Goal: Information Seeking & Learning: Compare options

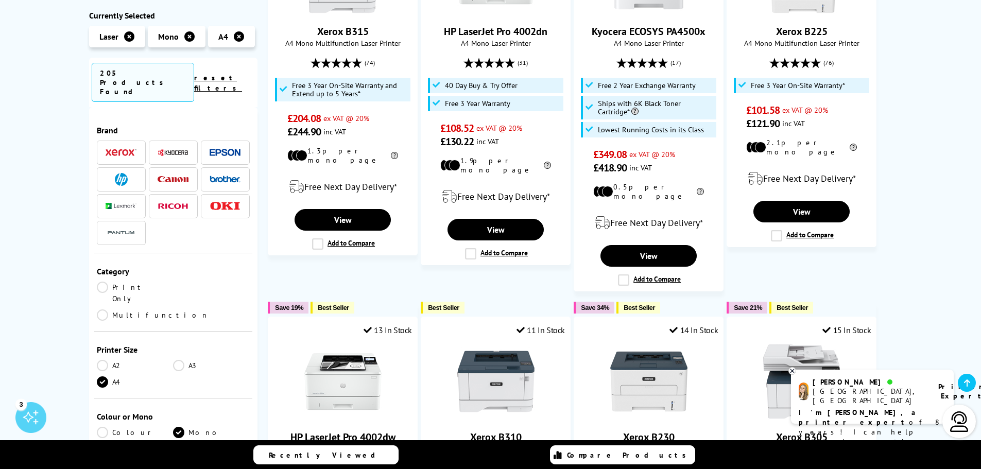
scroll to position [309, 0]
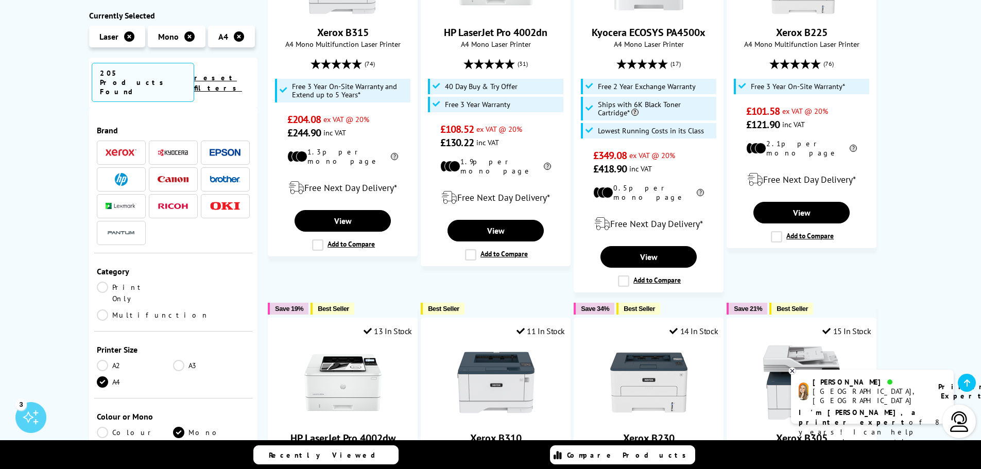
click at [135, 173] on span at bounding box center [121, 179] width 31 height 13
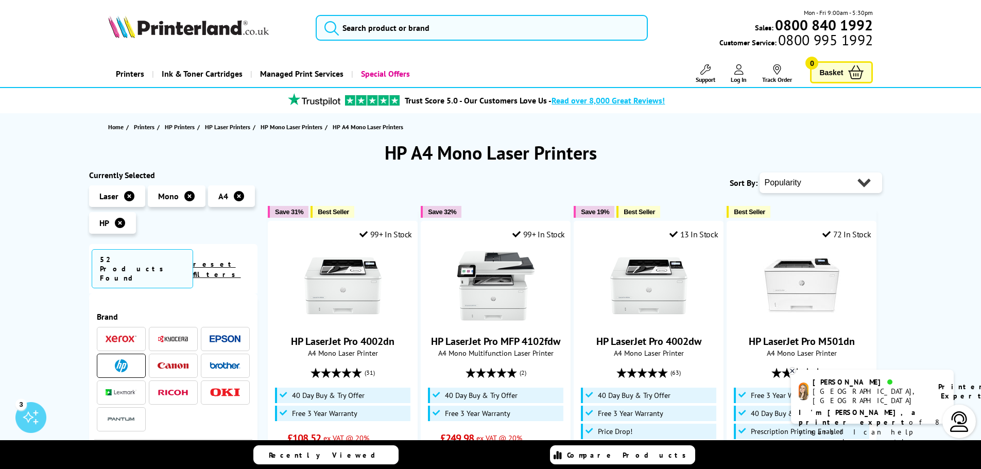
click at [867, 185] on select "Popularity Rating Price - Low to High Price - High to Low Running Costs - Low t…" at bounding box center [820, 182] width 123 height 21
select select "Price Descending"
click at [759, 172] on select "Popularity Rating Price - Low to High Price - High to Low Running Costs - Low t…" at bounding box center [820, 182] width 123 height 21
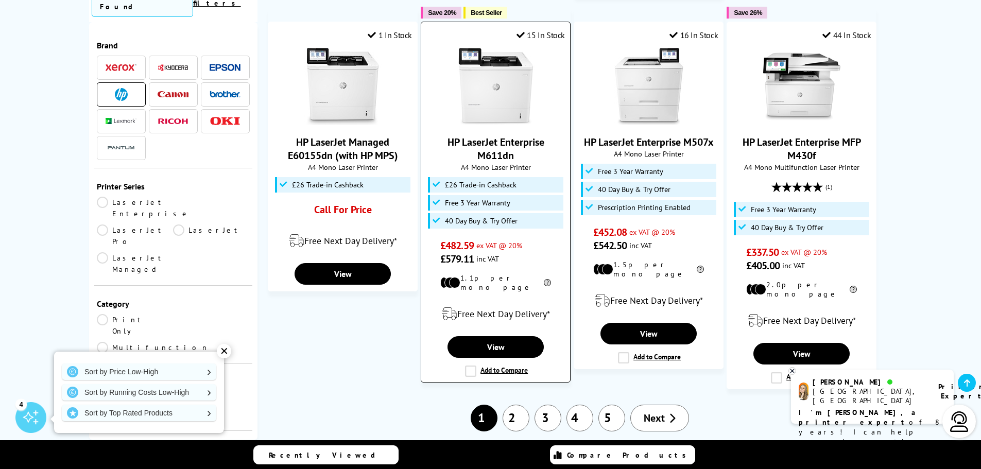
scroll to position [978, 0]
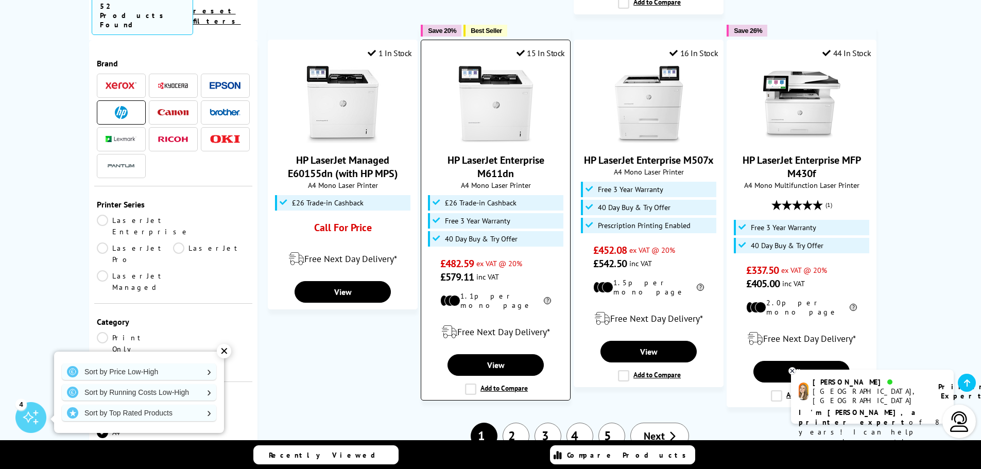
click at [500, 127] on img at bounding box center [495, 104] width 77 height 77
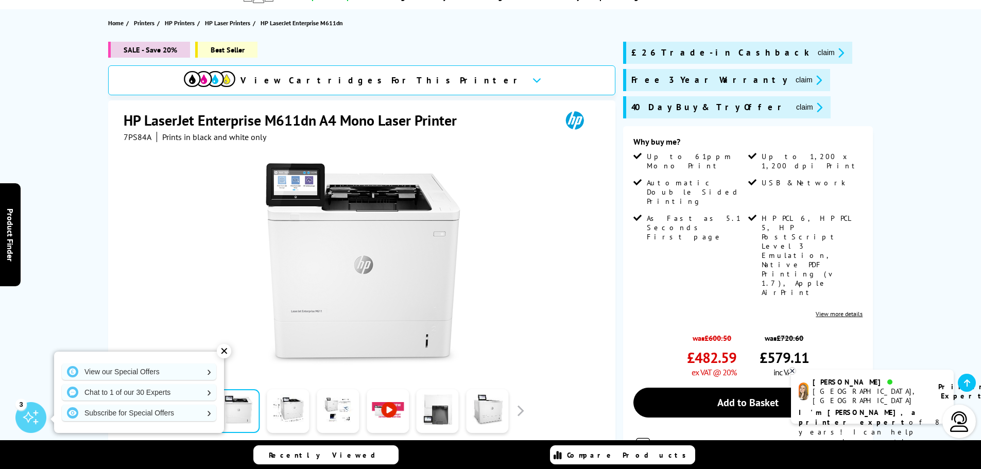
scroll to position [103, 0]
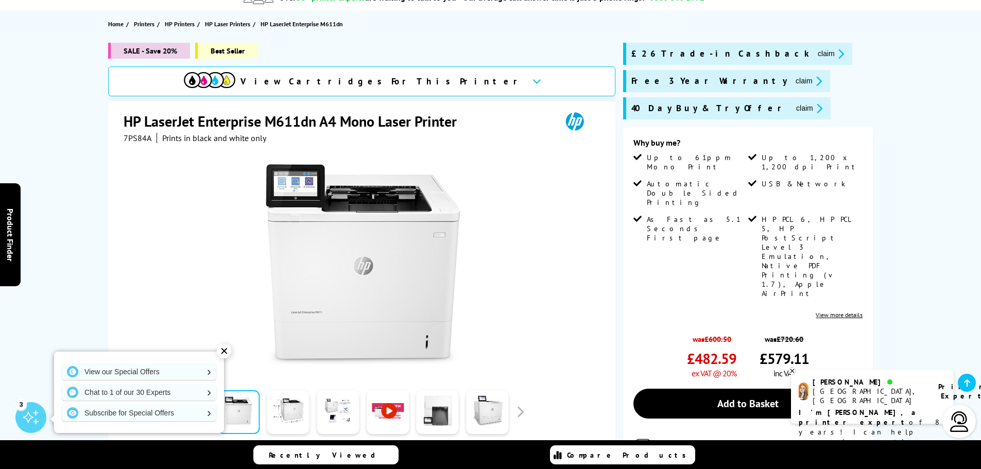
click at [828, 311] on link "View more details" at bounding box center [839, 315] width 47 height 8
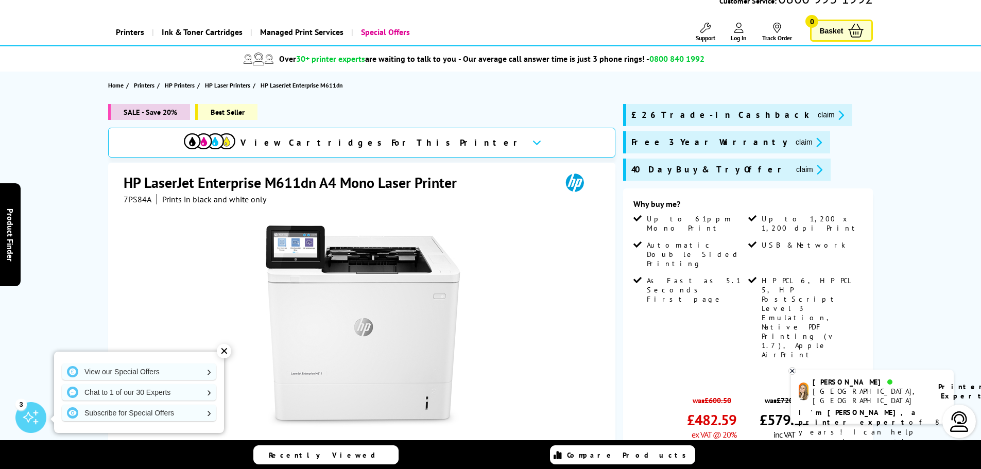
scroll to position [0, 0]
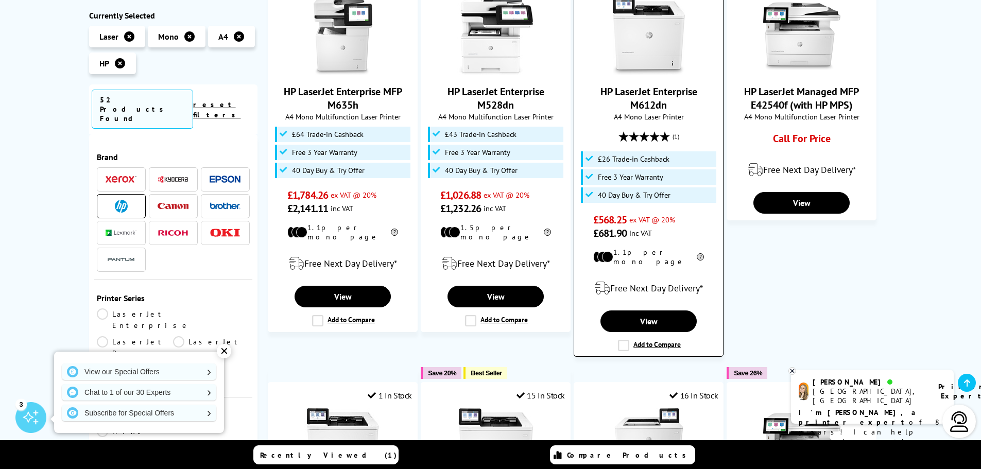
scroll to position [618, 0]
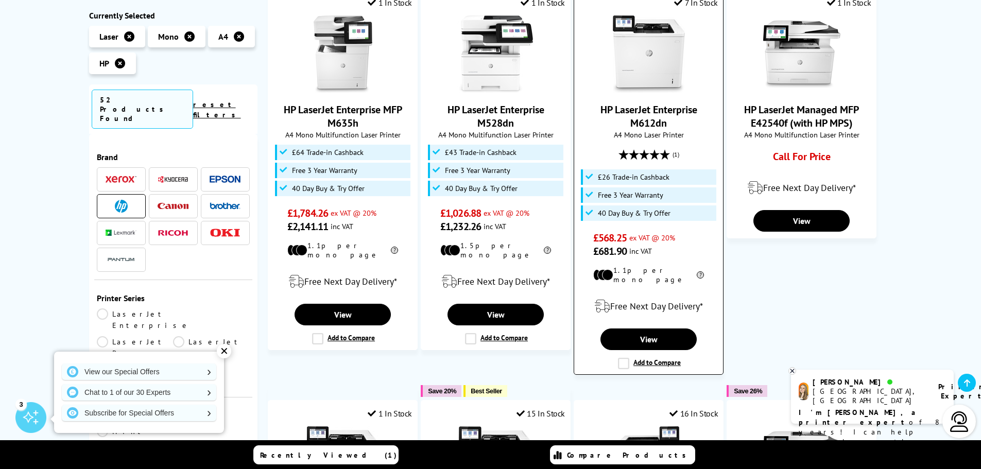
click at [649, 103] on link "HP LaserJet Enterprise M612dn" at bounding box center [648, 116] width 97 height 27
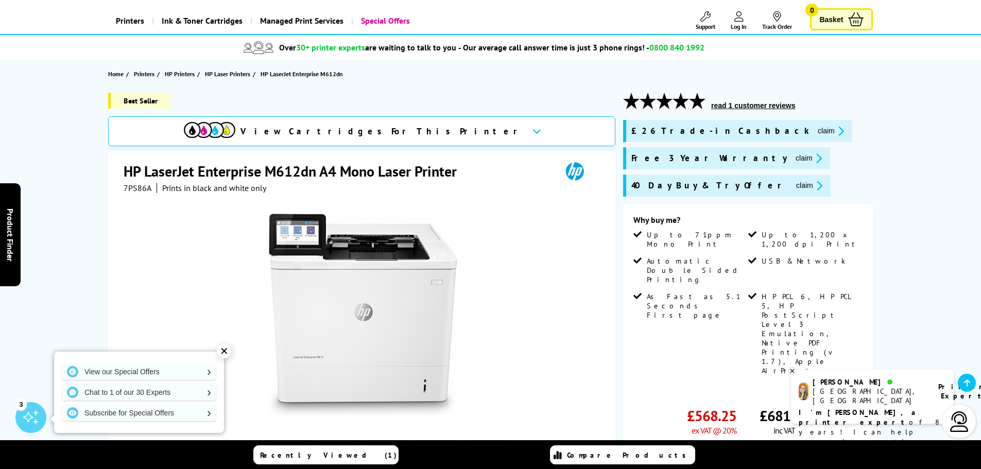
scroll to position [51, 0]
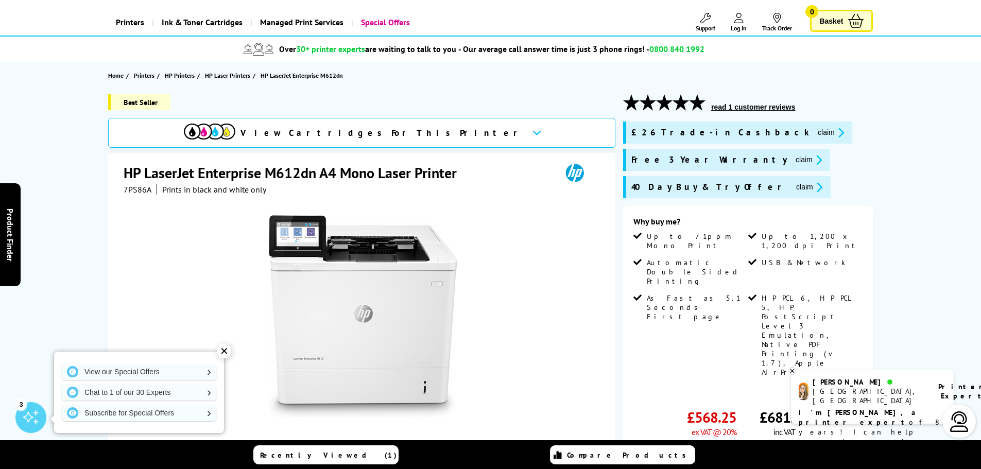
click at [822, 390] on link "View more details" at bounding box center [839, 394] width 47 height 8
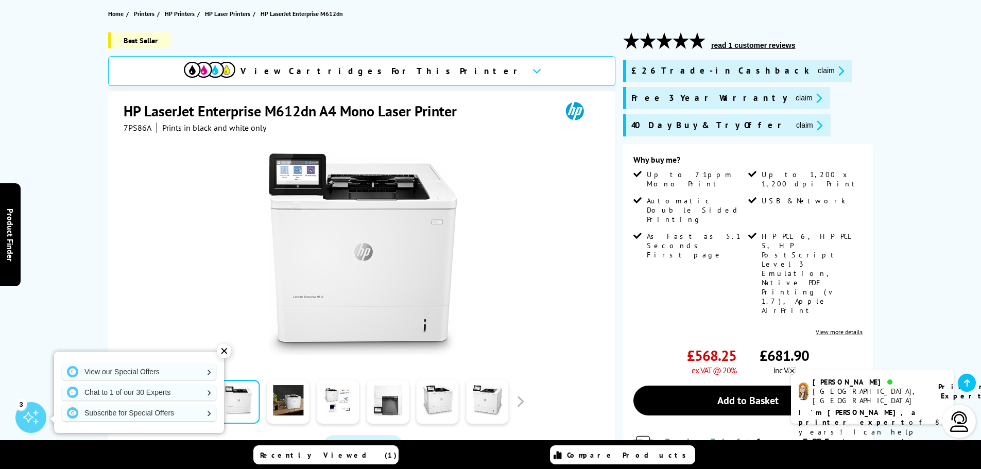
scroll to position [101, 0]
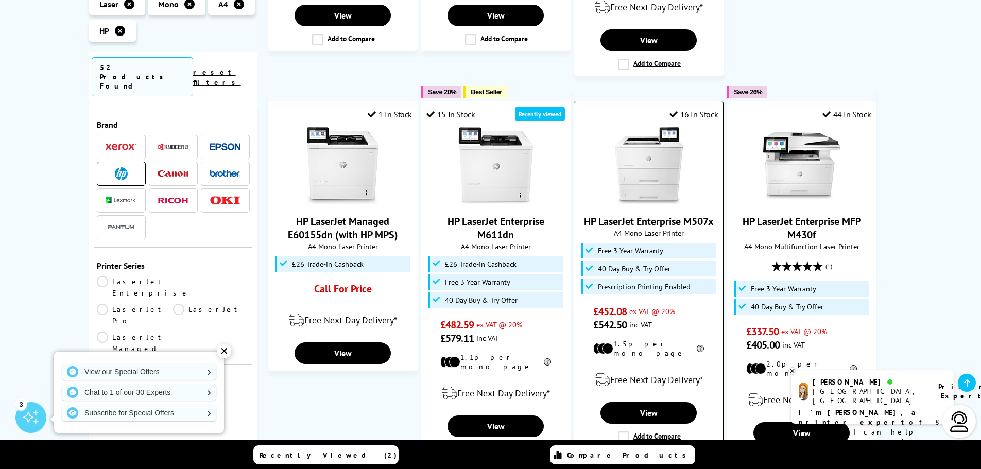
scroll to position [927, 0]
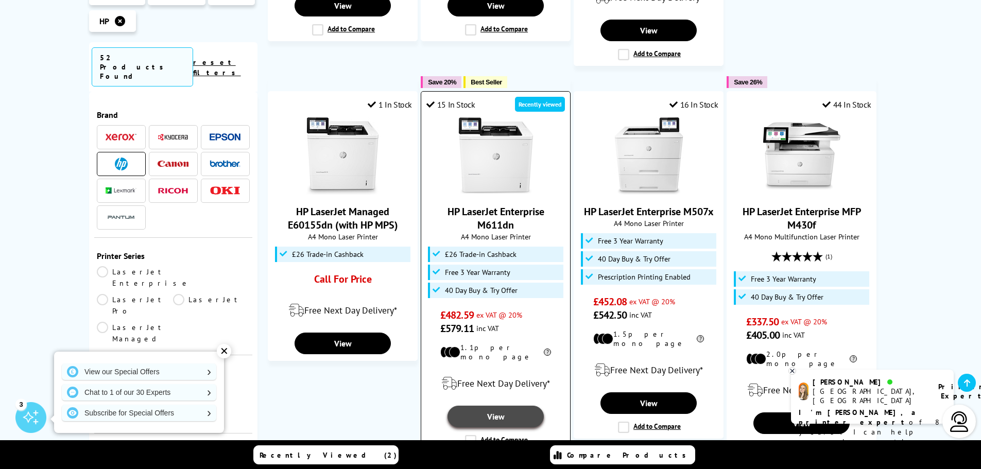
click at [513, 406] on link "View" at bounding box center [495, 417] width 96 height 22
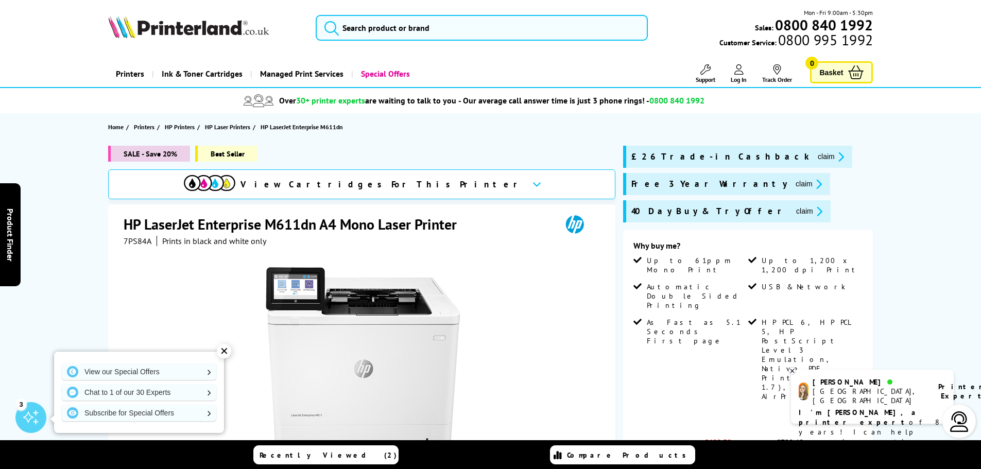
click at [850, 414] on link "View more details" at bounding box center [839, 418] width 47 height 8
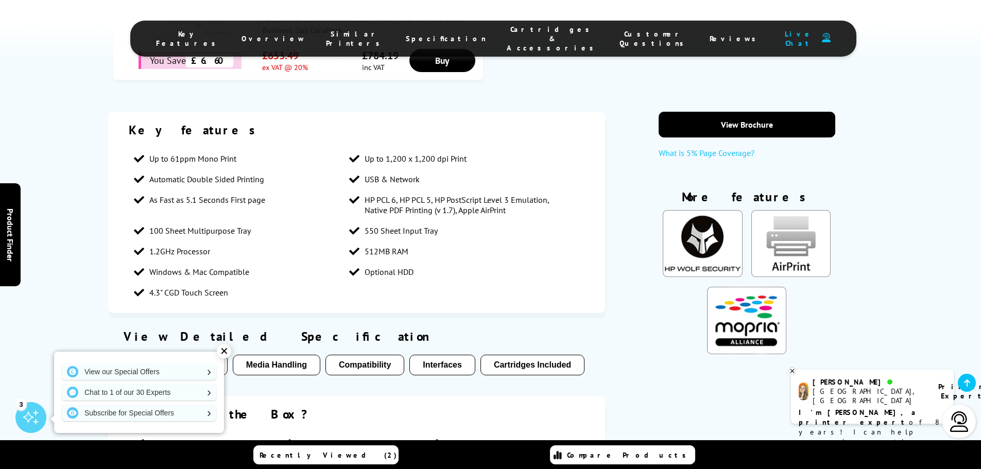
scroll to position [903, 0]
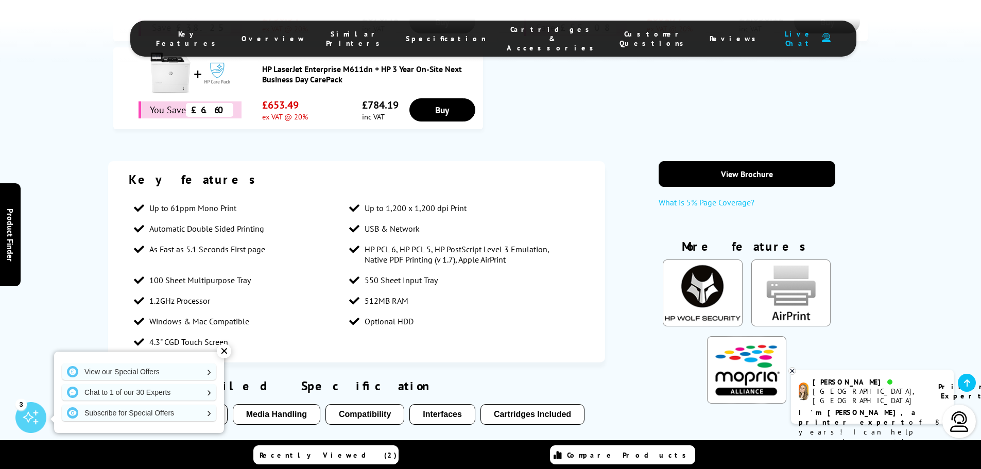
click at [58, 161] on div "Key features Up to 61ppm Mono Print Up to 1,200 x 1,200 dpi Print Automatic Dou…" at bounding box center [490, 357] width 981 height 393
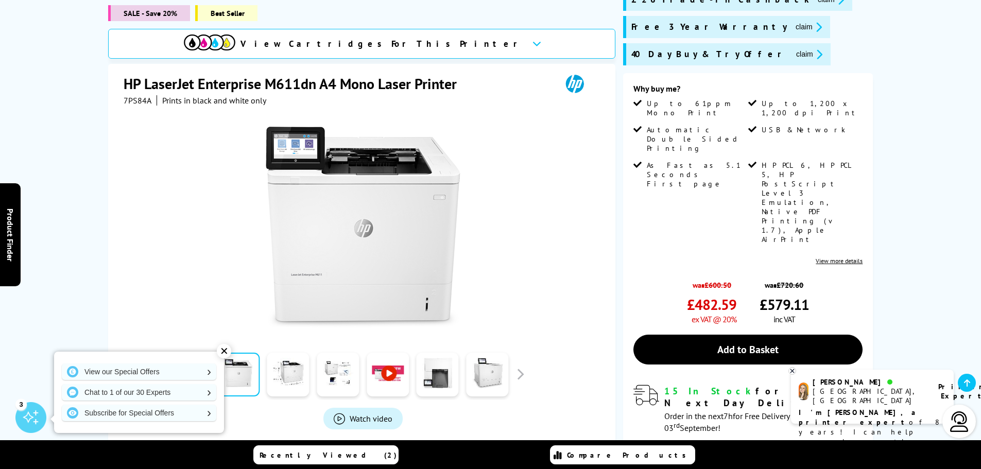
scroll to position [79, 0]
